Goal: Information Seeking & Learning: Learn about a topic

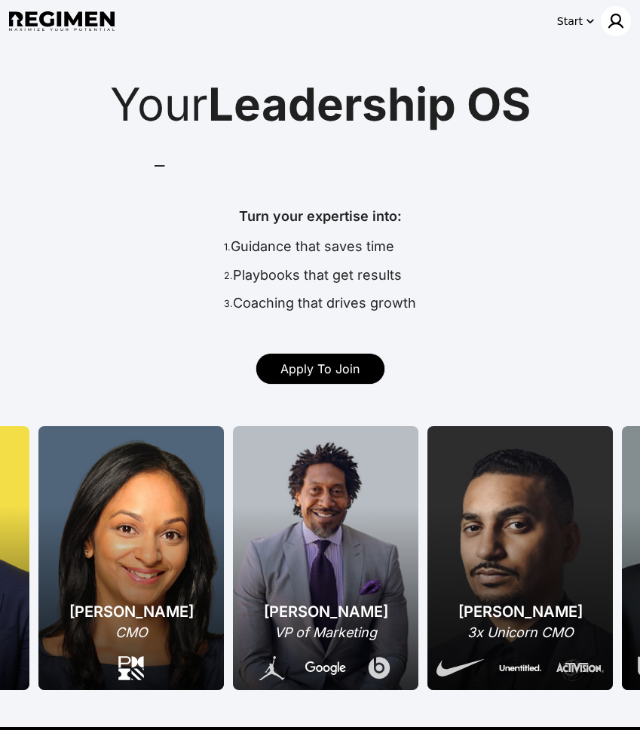
click at [620, 26] on img at bounding box center [616, 21] width 18 height 18
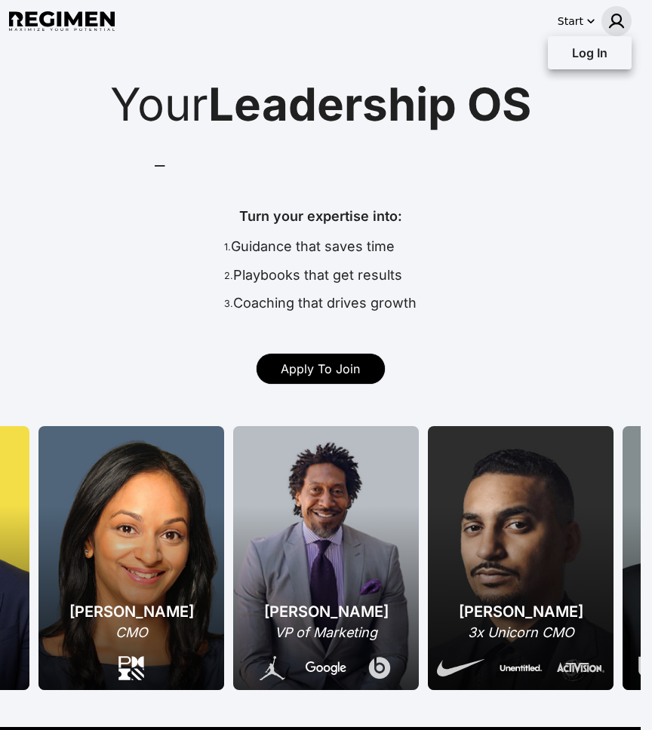
drag, startPoint x: 449, startPoint y: 239, endPoint x: 477, endPoint y: 201, distance: 47.4
click at [450, 239] on div at bounding box center [326, 365] width 652 height 730
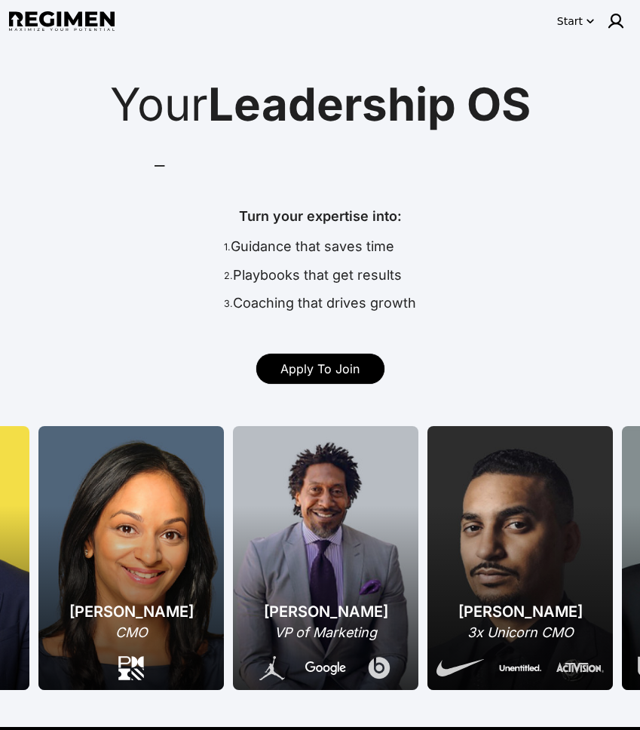
click at [575, 22] on div "Start" at bounding box center [570, 21] width 26 height 15
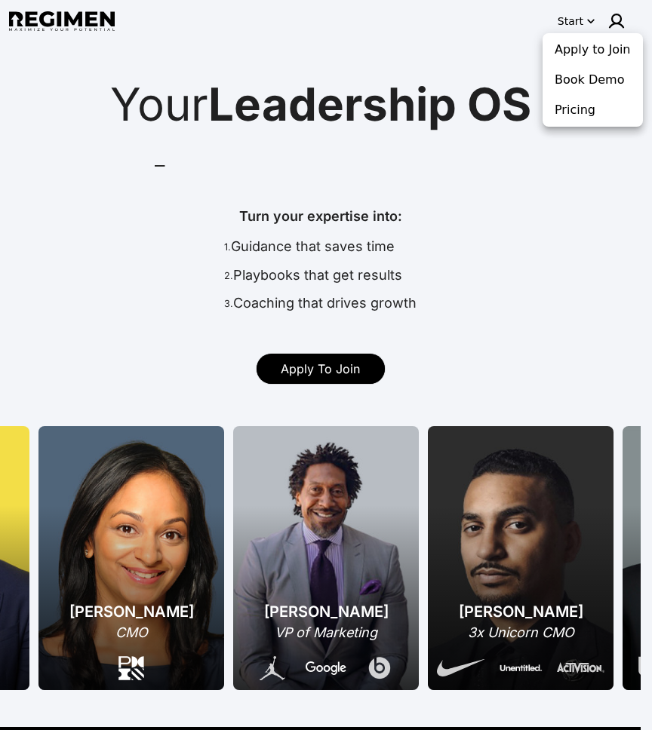
click at [465, 42] on div at bounding box center [326, 365] width 652 height 730
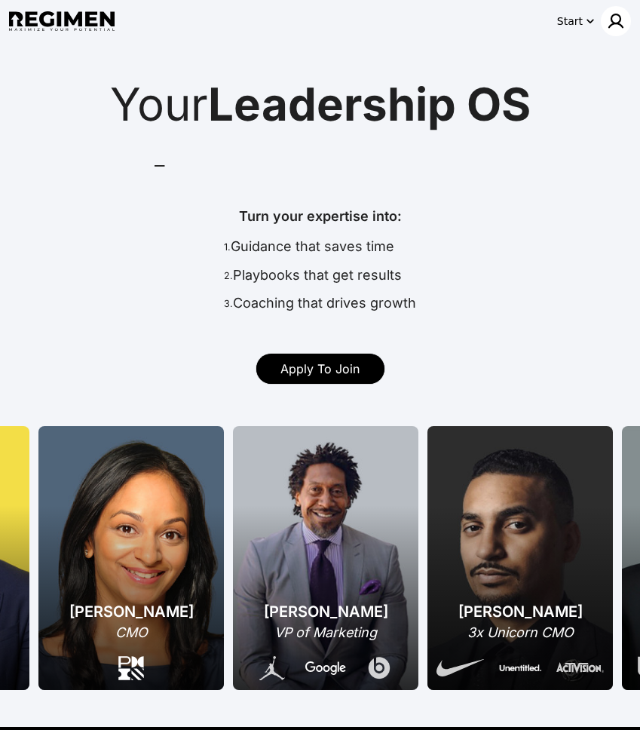
click at [624, 23] on img at bounding box center [616, 21] width 18 height 18
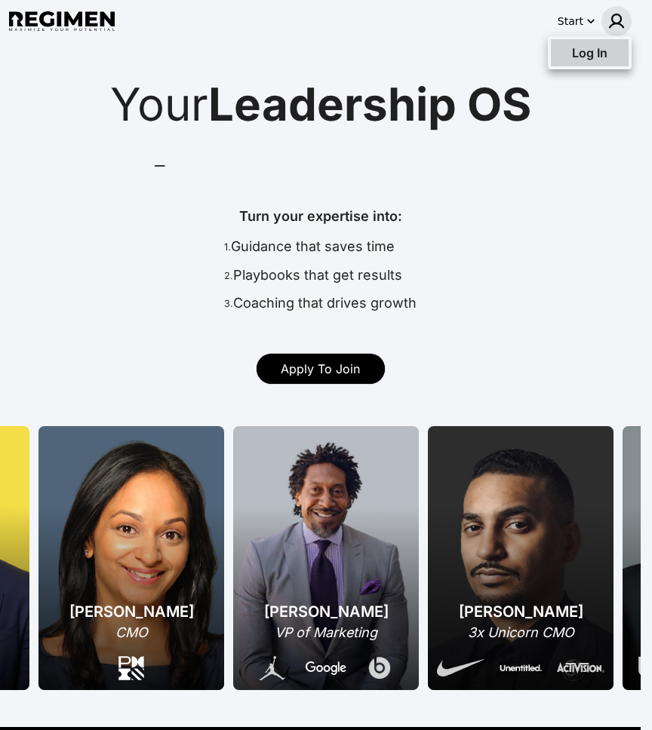
click at [605, 58] on span "Log In" at bounding box center [589, 52] width 35 height 15
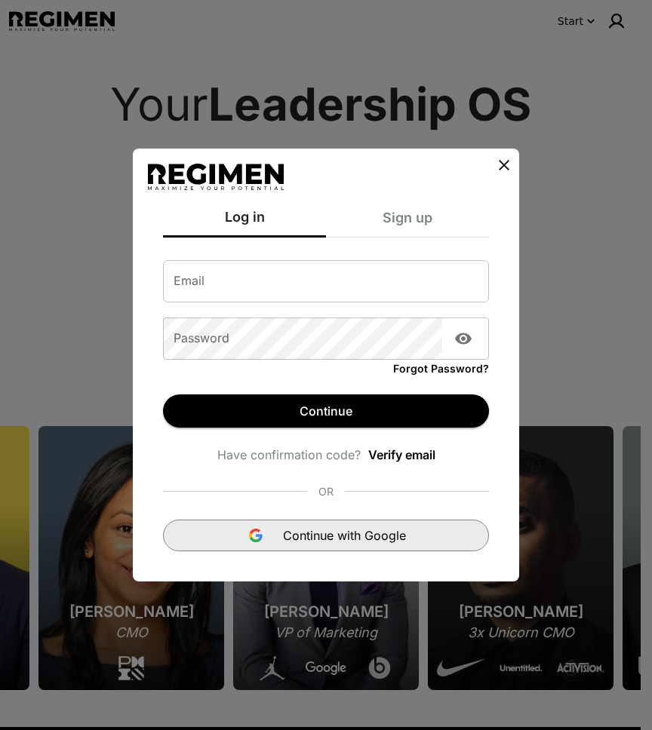
click at [332, 531] on span "Continue with Google" at bounding box center [344, 535] width 123 height 18
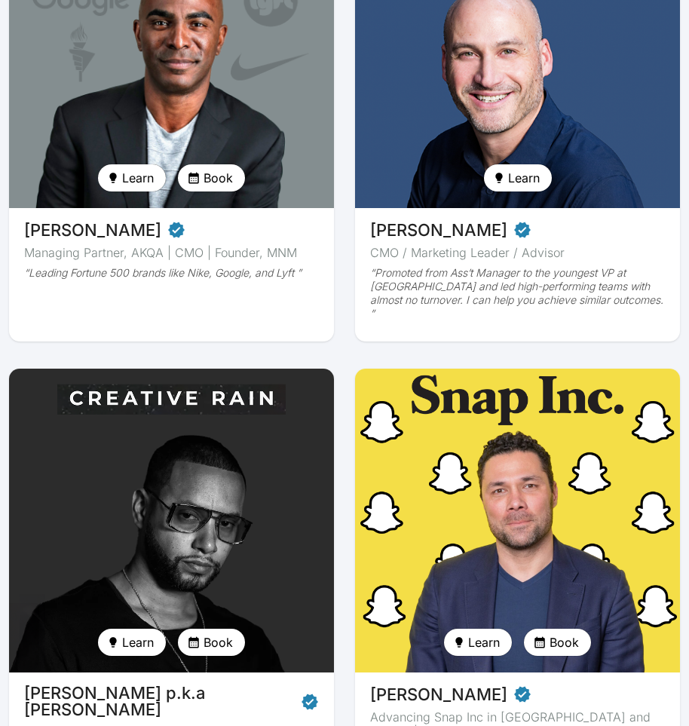
scroll to position [867, 0]
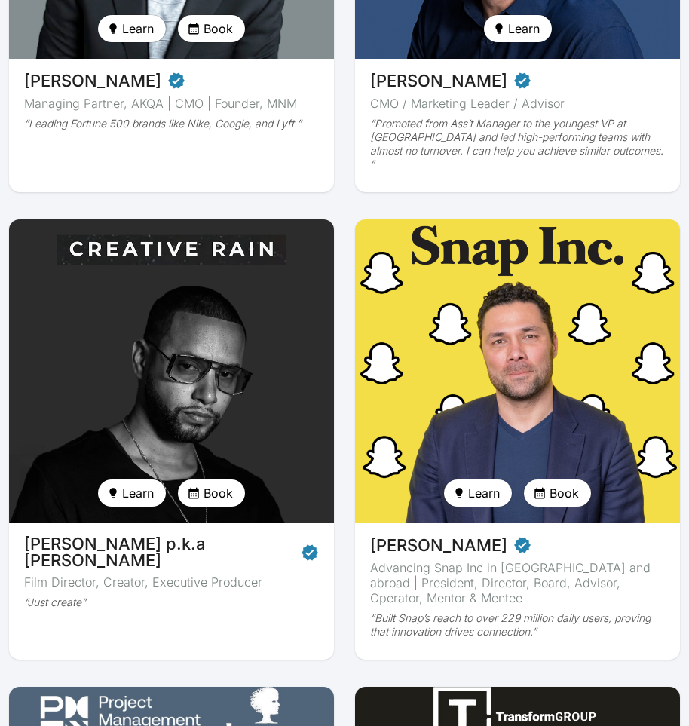
click at [204, 249] on img at bounding box center [172, 371] width 335 height 313
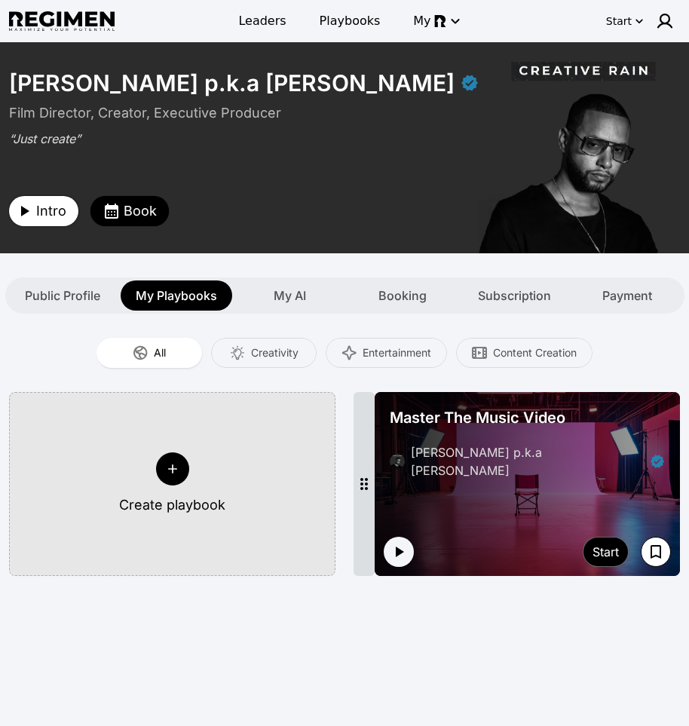
click at [51, 215] on span "Intro" at bounding box center [51, 211] width 30 height 21
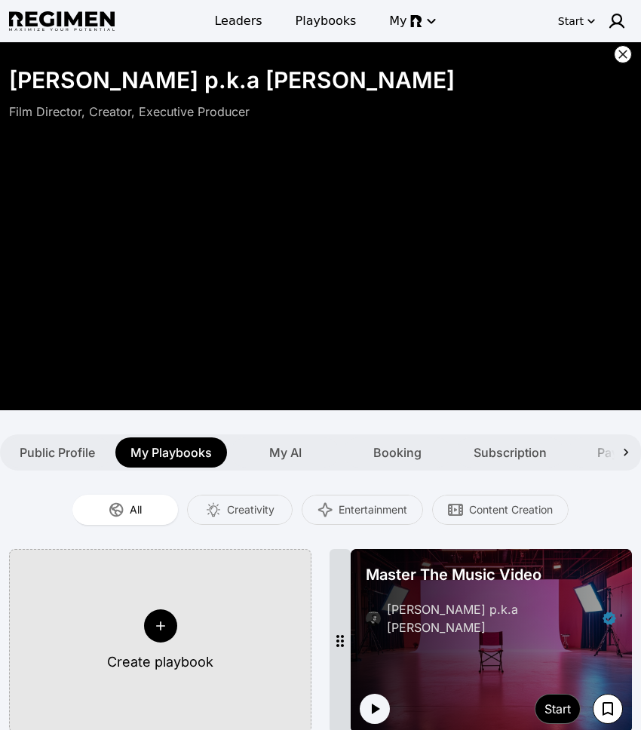
click at [617, 56] on icon at bounding box center [622, 54] width 15 height 15
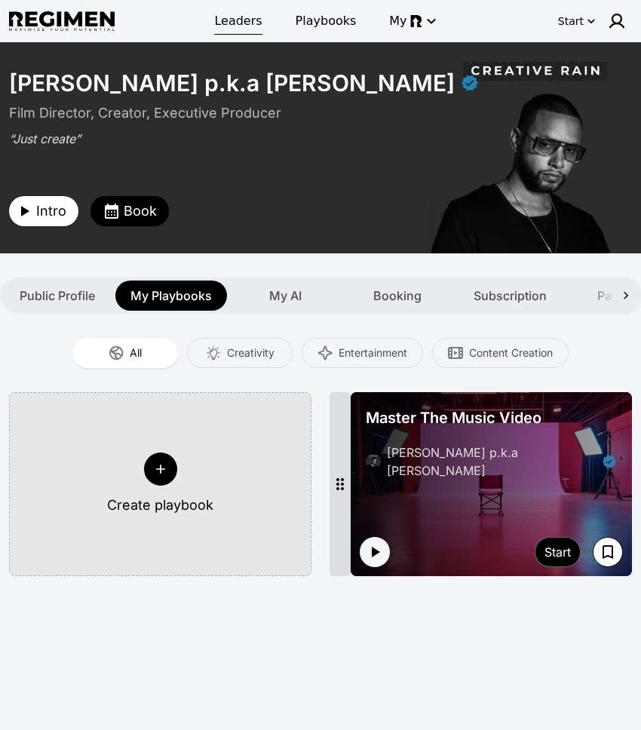
click at [234, 30] on link "Leaders" at bounding box center [238, 21] width 66 height 27
